Goal: Transaction & Acquisition: Purchase product/service

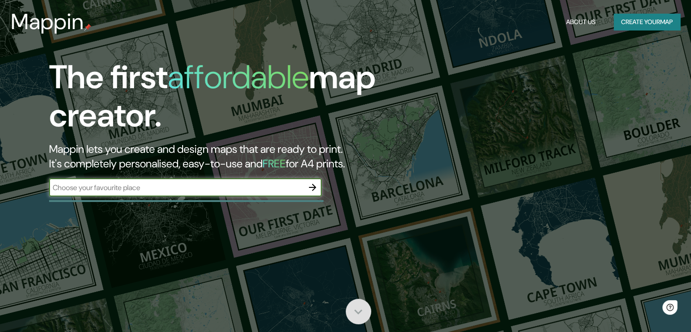
click at [356, 307] on icon at bounding box center [358, 311] width 16 height 16
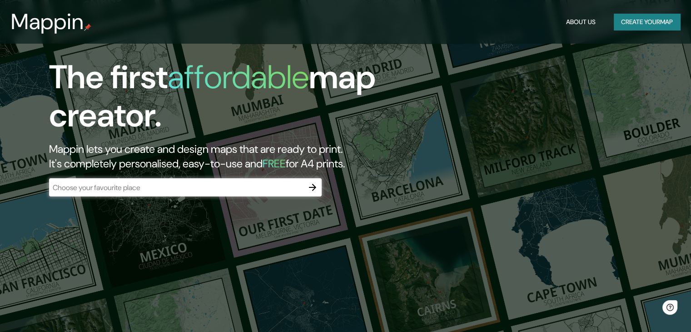
scroll to position [331, 0]
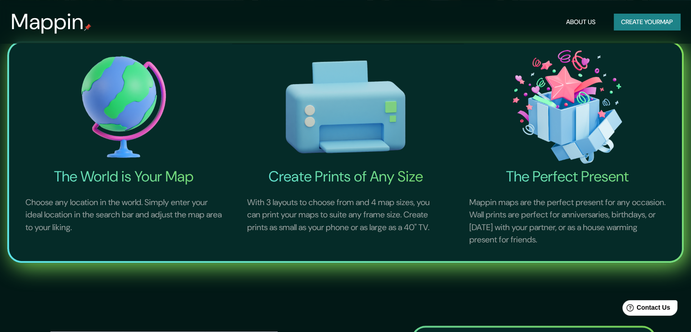
click at [638, 19] on button "Create your map" at bounding box center [647, 22] width 66 height 17
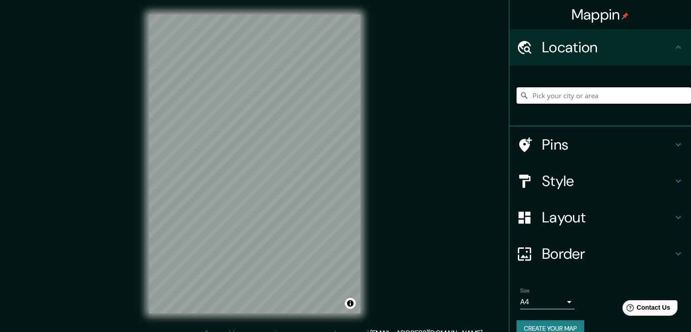
click at [586, 99] on input "Pick your city or area" at bounding box center [603, 95] width 174 height 16
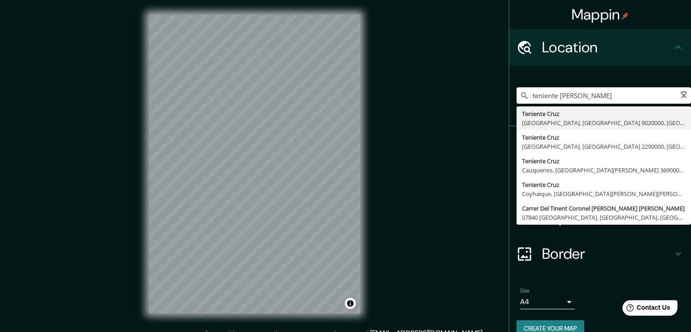
type input "Teniente Cruz, [GEOGRAPHIC_DATA], [GEOGRAPHIC_DATA] 9020000, [GEOGRAPHIC_DATA]"
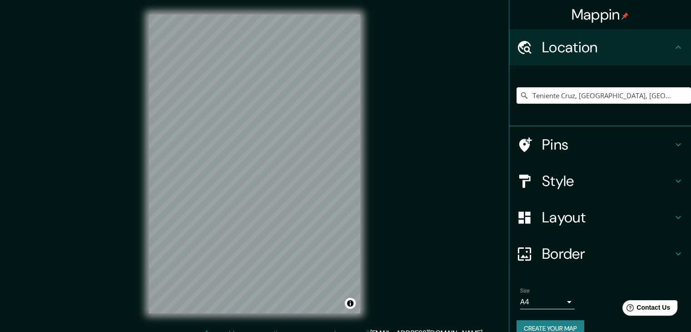
click at [639, 145] on h4 "Pins" at bounding box center [607, 144] width 131 height 18
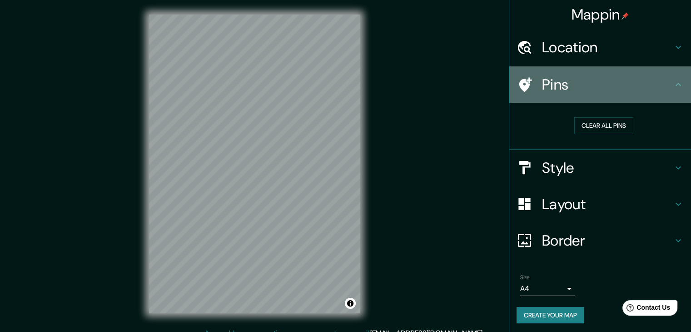
click at [658, 76] on h4 "Pins" at bounding box center [607, 84] width 131 height 18
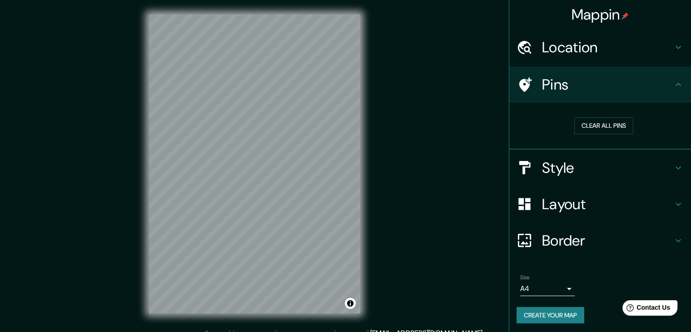
scroll to position [2, 0]
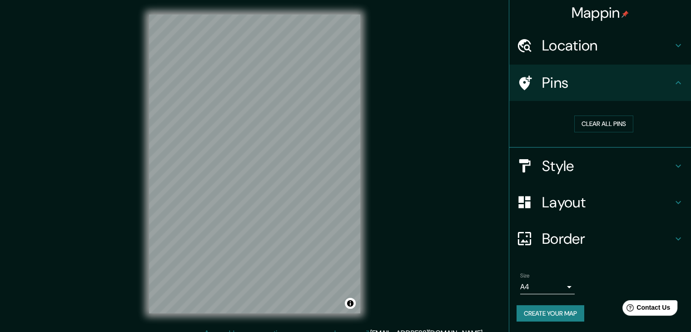
click at [673, 41] on icon at bounding box center [678, 45] width 11 height 11
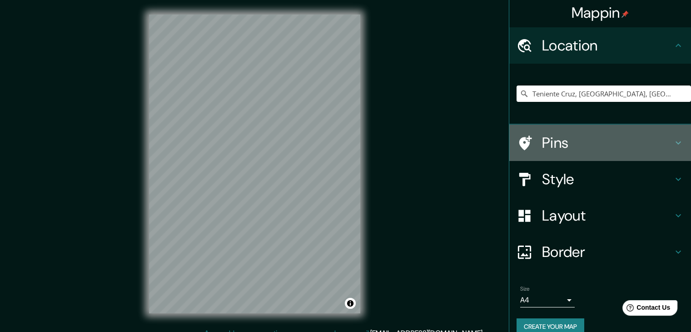
click at [648, 148] on h4 "Pins" at bounding box center [607, 143] width 131 height 18
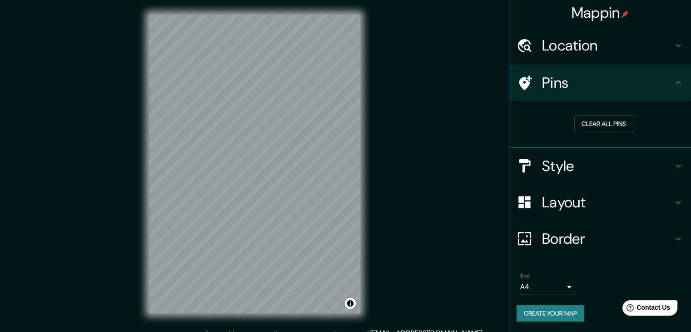
click at [599, 170] on h4 "Style" at bounding box center [607, 166] width 131 height 18
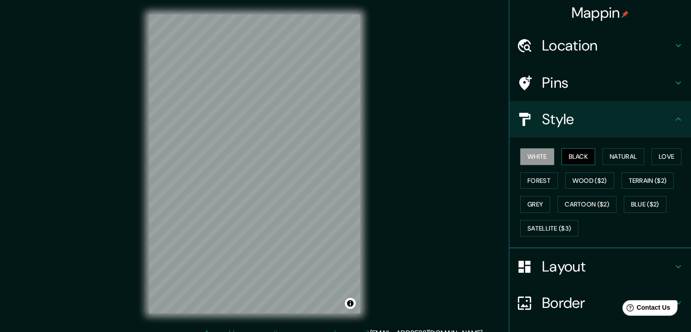
click at [564, 167] on div "White Black Natural Love Forest Wood ($2) Terrain ($2) Grey Cartoon ($2) Blue (…" at bounding box center [603, 191] width 174 height 95
click at [567, 154] on button "Black" at bounding box center [578, 156] width 34 height 17
click at [619, 158] on button "Natural" at bounding box center [623, 156] width 42 height 17
click at [644, 156] on div "White Black Natural Love Forest Wood ($2) Terrain ($2) Grey Cartoon ($2) Blue (…" at bounding box center [603, 191] width 174 height 95
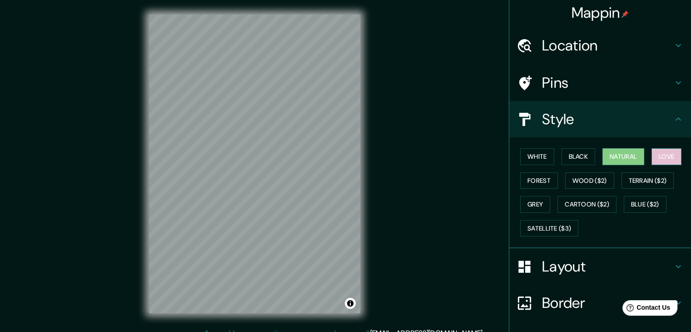
click at [663, 156] on button "Love" at bounding box center [666, 156] width 30 height 17
click at [525, 183] on button "Forest" at bounding box center [539, 180] width 38 height 17
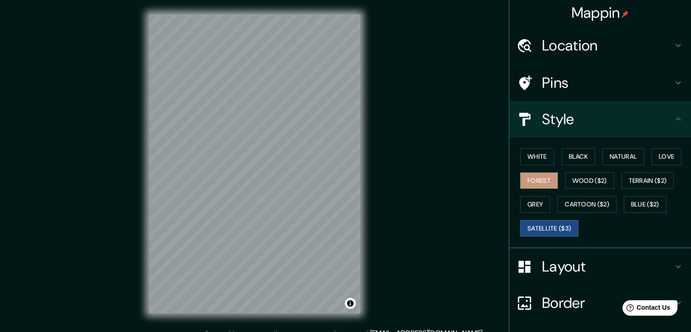
click at [555, 226] on button "Satellite ($3)" at bounding box center [549, 228] width 58 height 17
click at [521, 152] on button "White" at bounding box center [537, 156] width 34 height 17
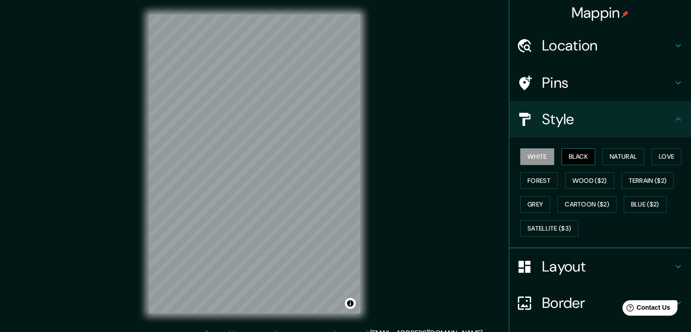
click at [584, 148] on button "Black" at bounding box center [578, 156] width 34 height 17
click at [611, 154] on button "Natural" at bounding box center [623, 156] width 42 height 17
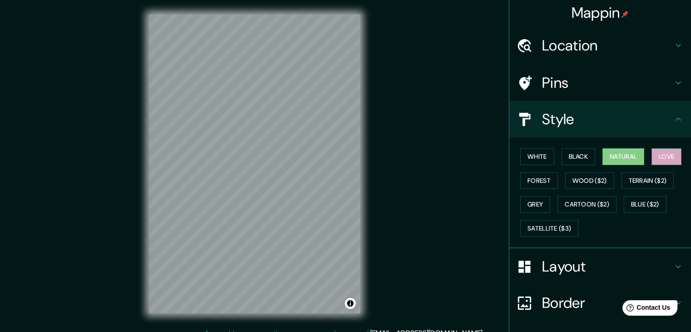
click at [651, 155] on button "Love" at bounding box center [666, 156] width 30 height 17
click at [544, 182] on button "Forest" at bounding box center [539, 180] width 38 height 17
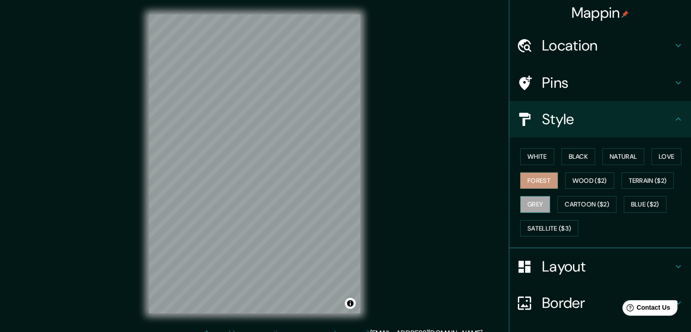
click at [532, 198] on button "Grey" at bounding box center [535, 204] width 30 height 17
click at [529, 162] on button "White" at bounding box center [537, 156] width 34 height 17
click at [567, 160] on button "Black" at bounding box center [578, 156] width 34 height 17
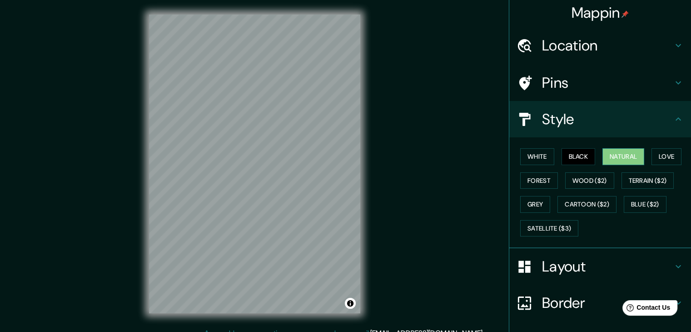
click at [609, 158] on button "Natural" at bounding box center [623, 156] width 42 height 17
click at [527, 152] on button "White" at bounding box center [537, 156] width 34 height 17
click at [575, 162] on button "Black" at bounding box center [578, 156] width 34 height 17
click at [551, 226] on button "Satellite ($3)" at bounding box center [549, 228] width 58 height 17
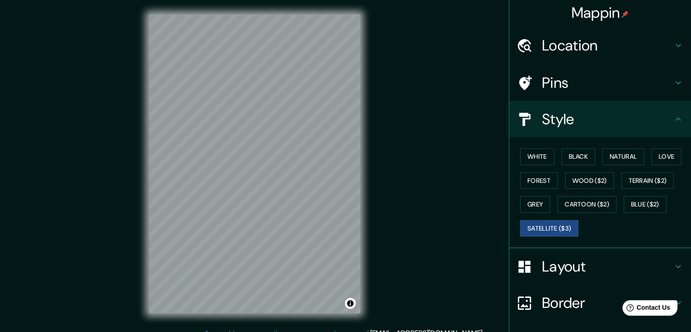
click at [106, 212] on div "Mappin Location [GEOGRAPHIC_DATA], [GEOGRAPHIC_DATA], [GEOGRAPHIC_DATA] 9020000…" at bounding box center [345, 171] width 691 height 342
click at [533, 155] on button "White" at bounding box center [537, 156] width 34 height 17
click at [582, 153] on button "Black" at bounding box center [578, 156] width 34 height 17
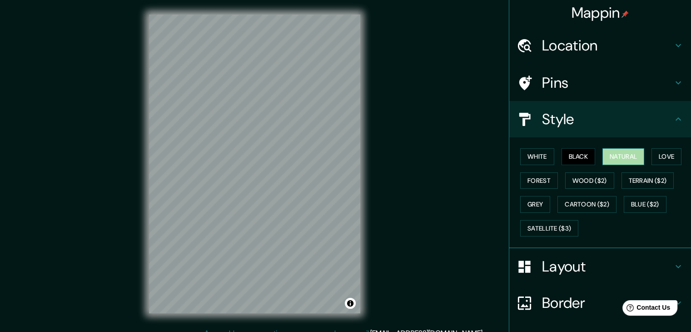
click at [619, 154] on button "Natural" at bounding box center [623, 156] width 42 height 17
click at [584, 158] on button "Black" at bounding box center [578, 156] width 34 height 17
click at [653, 157] on button "Love" at bounding box center [666, 156] width 30 height 17
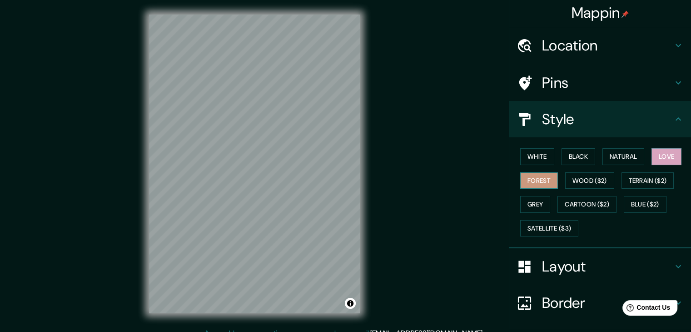
click at [535, 177] on button "Forest" at bounding box center [539, 180] width 38 height 17
click at [534, 162] on button "White" at bounding box center [537, 156] width 34 height 17
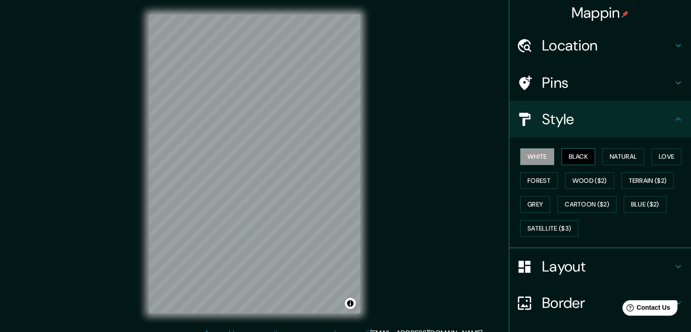
click at [572, 159] on button "Black" at bounding box center [578, 156] width 34 height 17
click at [605, 160] on button "Natural" at bounding box center [623, 156] width 42 height 17
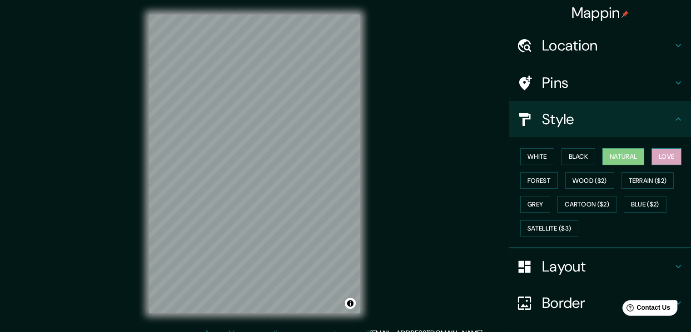
click at [662, 160] on button "Love" at bounding box center [666, 156] width 30 height 17
click at [647, 179] on button "Terrain ($2)" at bounding box center [647, 180] width 53 height 17
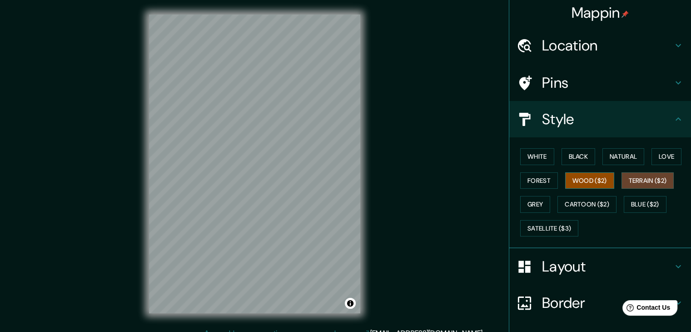
click at [593, 177] on button "Wood ($2)" at bounding box center [589, 180] width 49 height 17
click at [528, 179] on button "Forest" at bounding box center [539, 180] width 38 height 17
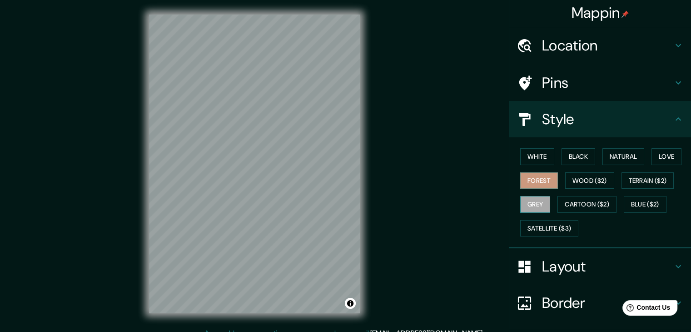
click at [529, 208] on button "Grey" at bounding box center [535, 204] width 30 height 17
click at [571, 202] on button "Cartoon ($2)" at bounding box center [586, 204] width 59 height 17
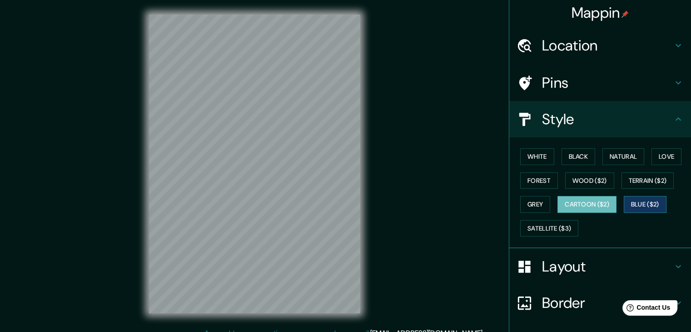
click at [643, 203] on button "Blue ($2)" at bounding box center [645, 204] width 43 height 17
click at [524, 203] on button "Grey" at bounding box center [535, 204] width 30 height 17
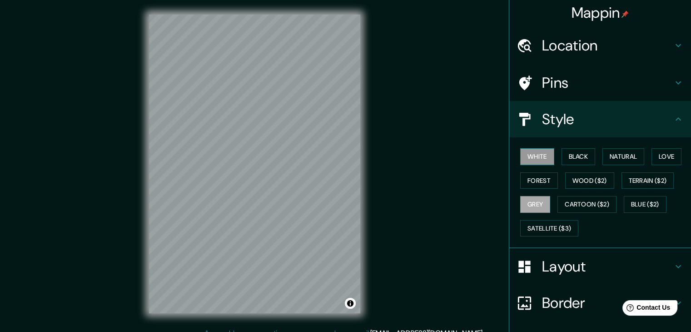
click at [541, 156] on button "White" at bounding box center [537, 156] width 34 height 17
click at [578, 158] on button "Black" at bounding box center [578, 156] width 34 height 17
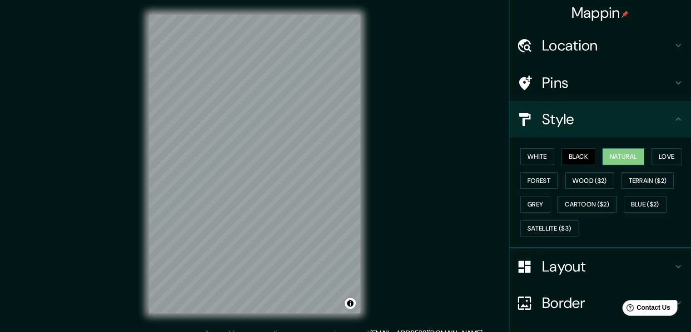
click at [610, 157] on button "Natural" at bounding box center [623, 156] width 42 height 17
click at [659, 159] on button "Love" at bounding box center [666, 156] width 30 height 17
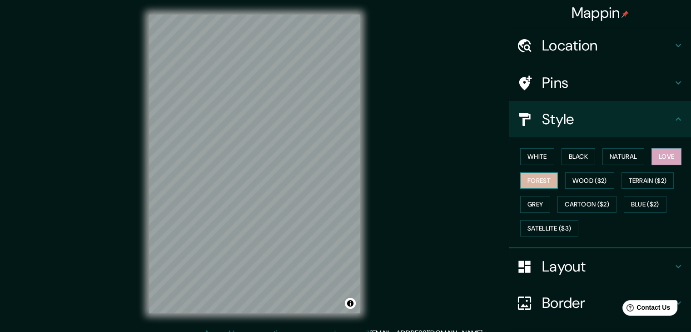
click at [535, 180] on button "Forest" at bounding box center [539, 180] width 38 height 17
click at [527, 202] on button "Grey" at bounding box center [535, 204] width 30 height 17
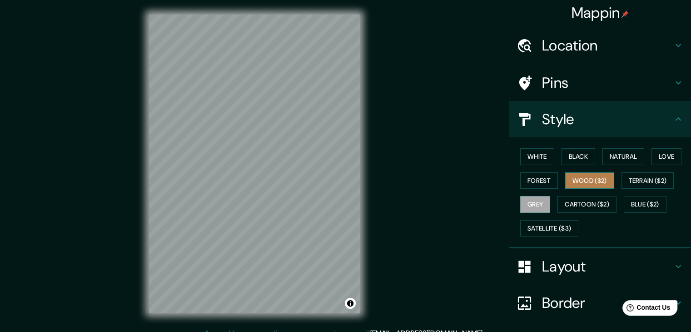
click at [584, 178] on button "Wood ($2)" at bounding box center [589, 180] width 49 height 17
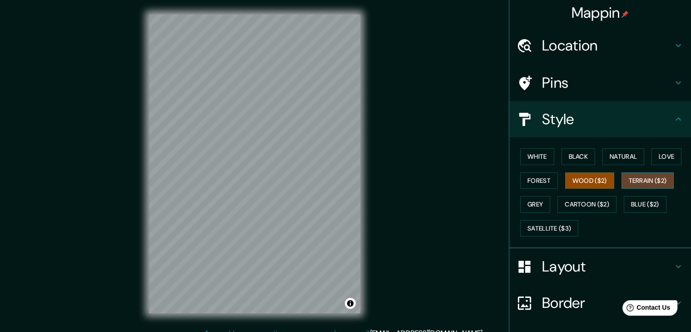
click at [644, 183] on button "Terrain ($2)" at bounding box center [647, 180] width 53 height 17
click at [643, 205] on button "Blue ($2)" at bounding box center [645, 204] width 43 height 17
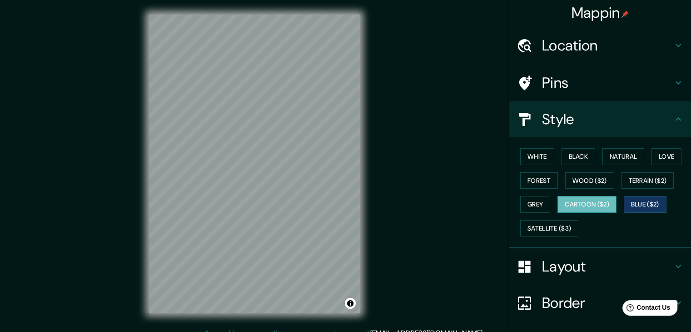
click at [582, 209] on button "Cartoon ($2)" at bounding box center [586, 204] width 59 height 17
click at [529, 154] on button "White" at bounding box center [537, 156] width 34 height 17
click at [647, 204] on button "Blue ($2)" at bounding box center [645, 204] width 43 height 17
